Goal: Task Accomplishment & Management: Use online tool/utility

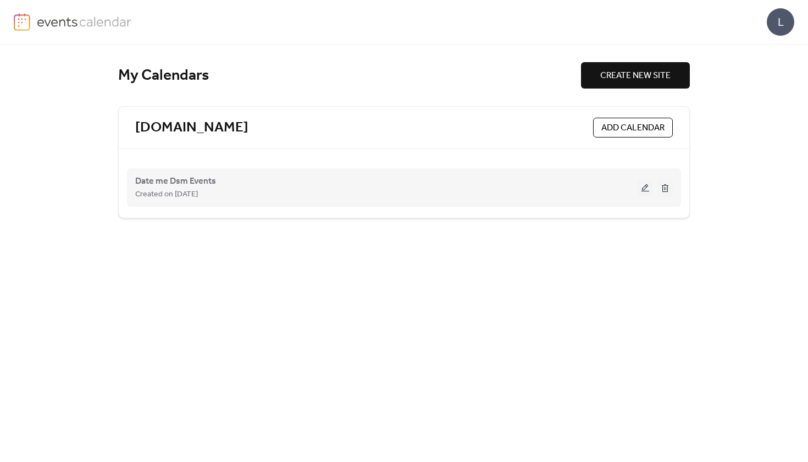
click at [334, 187] on div "Date me Dsm Events Created on [DATE]" at bounding box center [386, 187] width 503 height 26
click at [642, 189] on button at bounding box center [645, 187] width 15 height 16
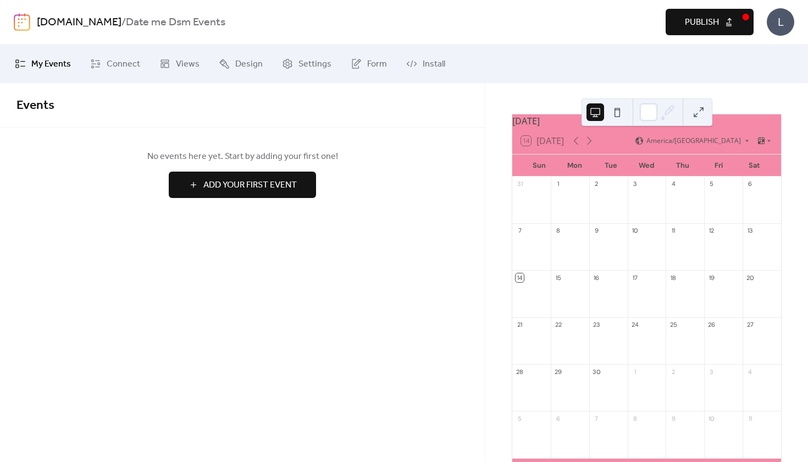
scroll to position [11, 0]
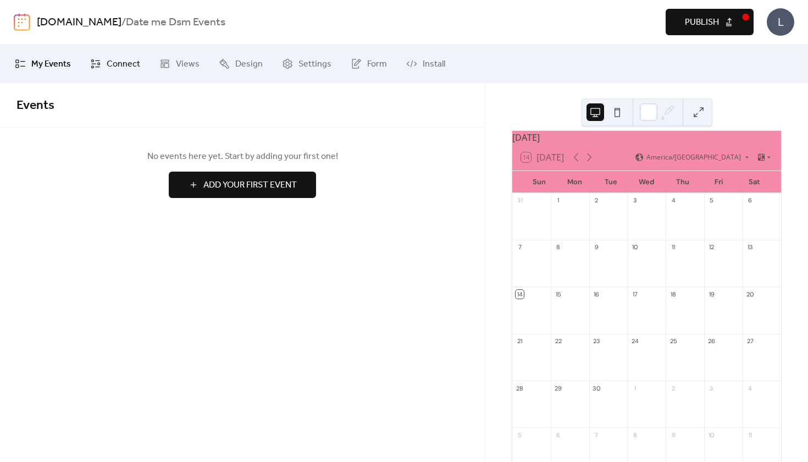
click at [109, 59] on span "Connect" at bounding box center [124, 64] width 34 height 13
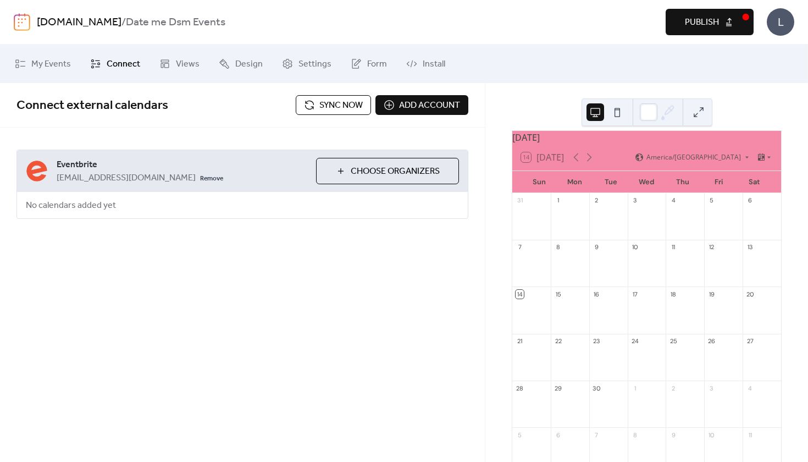
click at [376, 181] on button "Choose Organizers" at bounding box center [387, 171] width 143 height 26
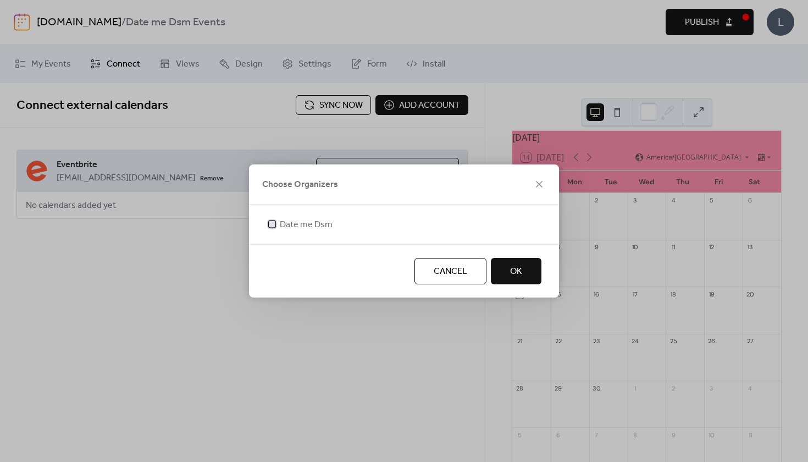
click at [299, 223] on span "Date me Dsm" at bounding box center [306, 224] width 53 height 13
click at [512, 266] on span "OK" at bounding box center [516, 271] width 12 height 13
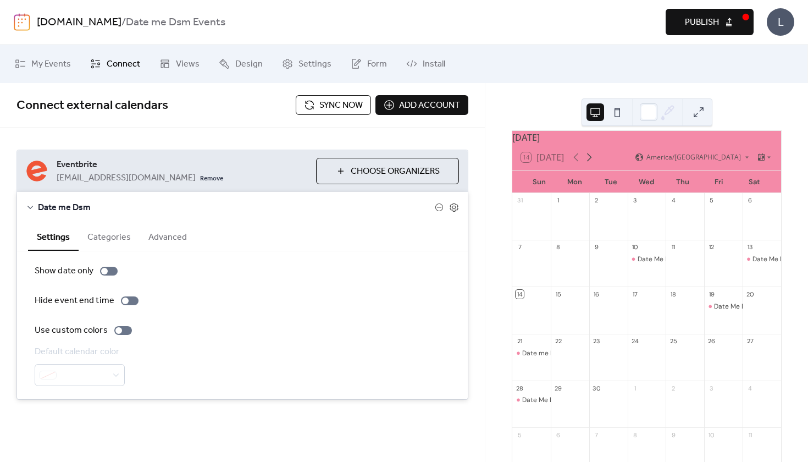
click at [591, 164] on icon at bounding box center [589, 157] width 13 height 13
click at [580, 164] on icon at bounding box center [576, 157] width 13 height 13
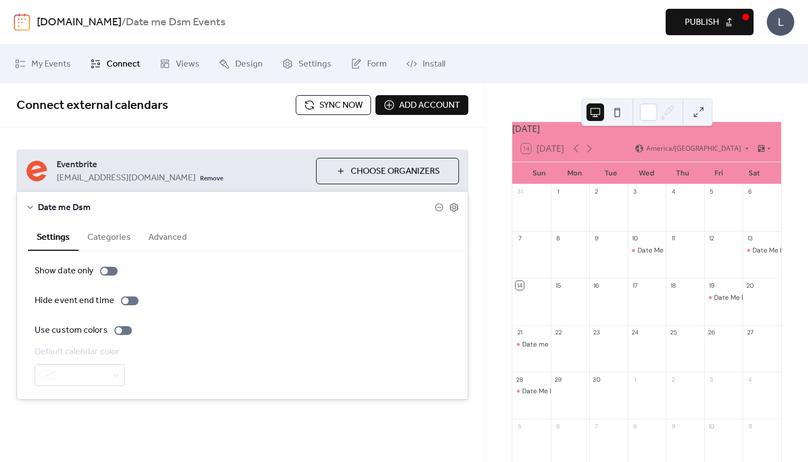
scroll to position [41, 0]
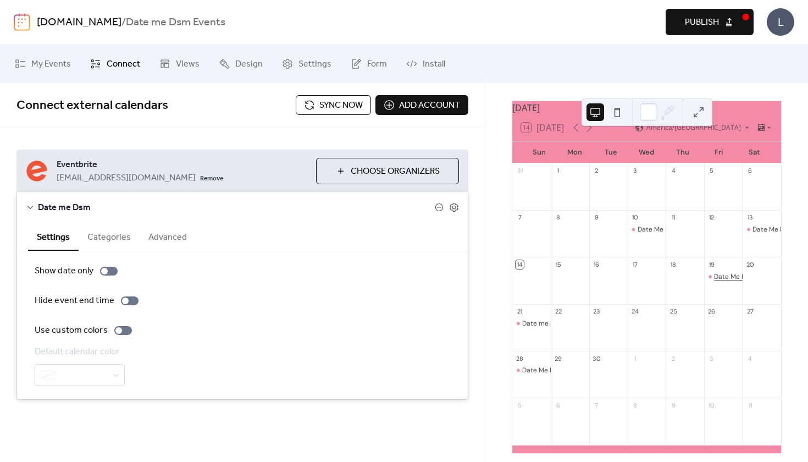
click at [727, 279] on div "Date Me Dsm Invite Only Event" at bounding box center [761, 276] width 95 height 9
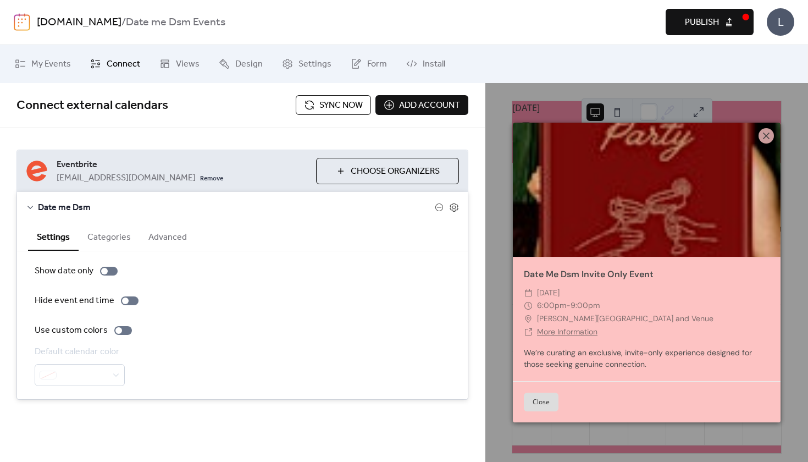
scroll to position [0, 0]
click at [544, 399] on button "Close" at bounding box center [541, 402] width 35 height 19
